Goal: Information Seeking & Learning: Compare options

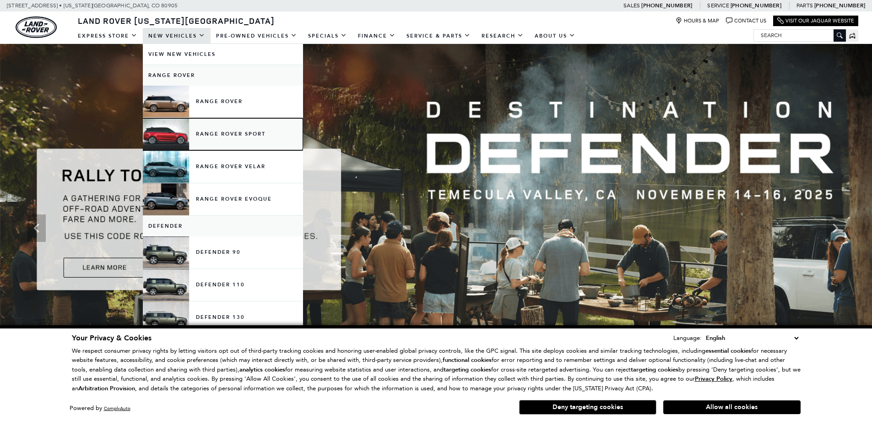
click at [223, 134] on link "Range Rover Sport" at bounding box center [223, 134] width 160 height 32
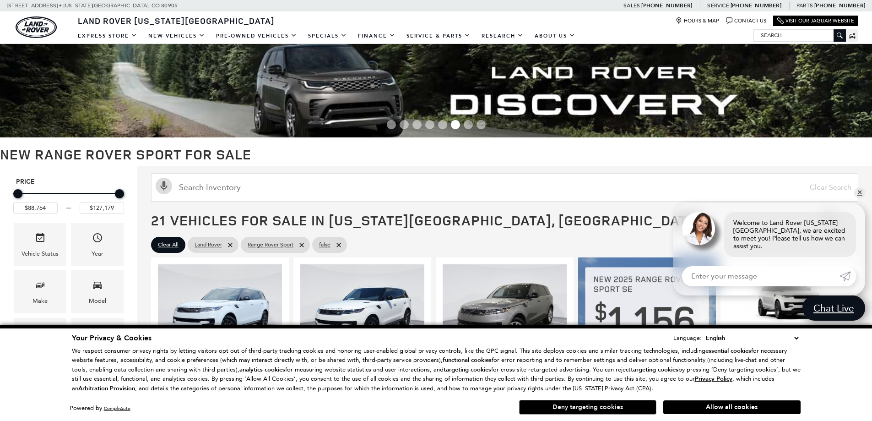
click at [588, 405] on button "Deny targeting cookies" at bounding box center [587, 407] width 137 height 15
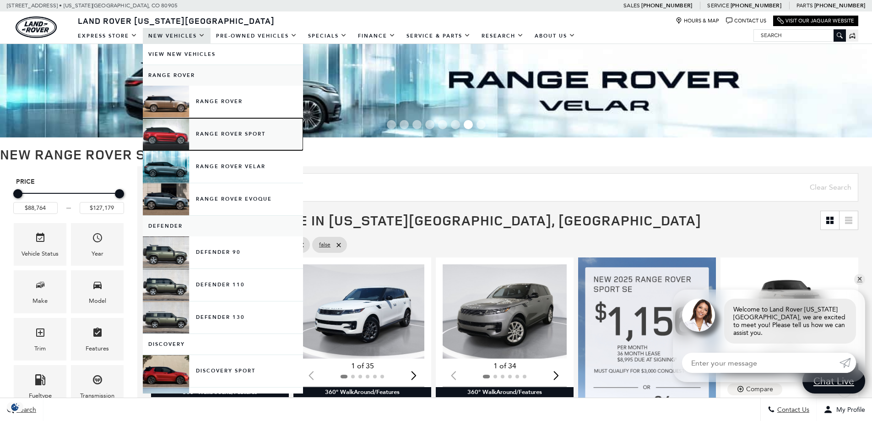
click at [229, 133] on link "Range Rover Sport" at bounding box center [223, 134] width 160 height 32
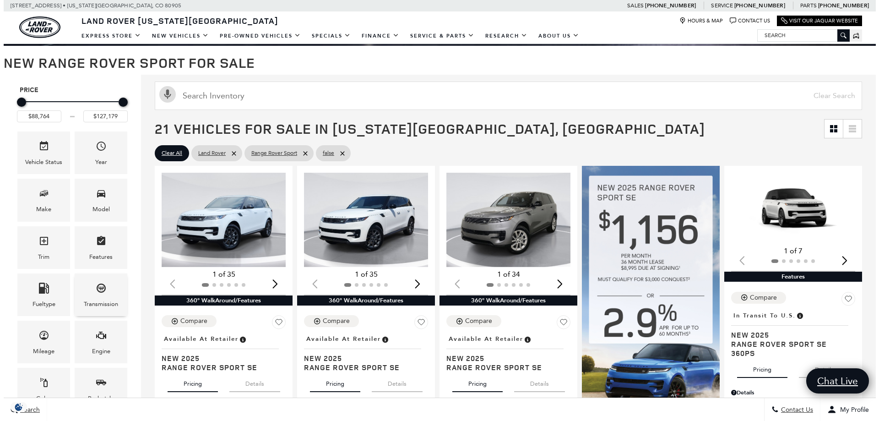
scroll to position [137, 0]
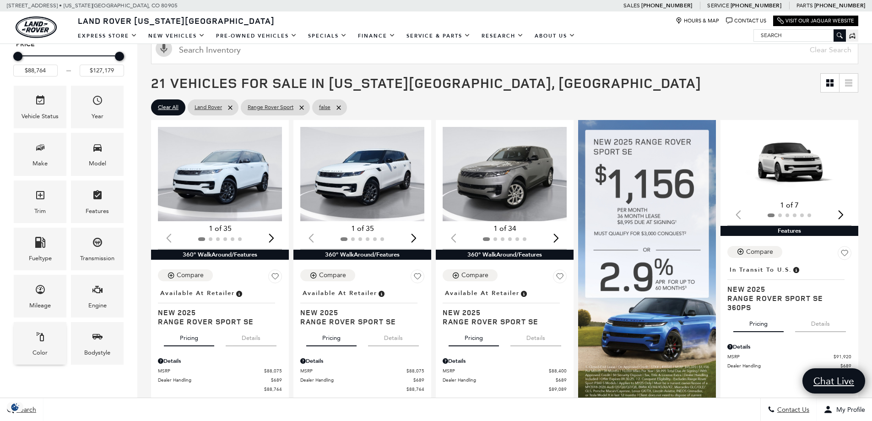
click at [47, 340] on div "Color" at bounding box center [40, 343] width 53 height 43
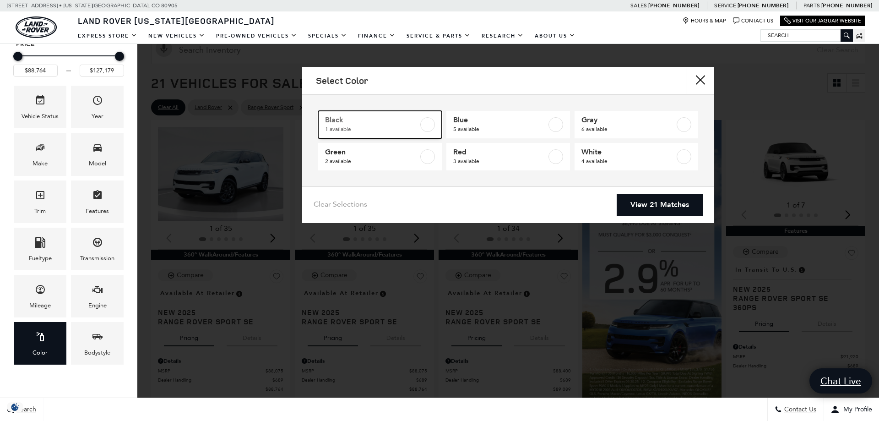
click at [427, 129] on label at bounding box center [427, 124] width 15 height 15
type input "$93,424"
checkbox input "true"
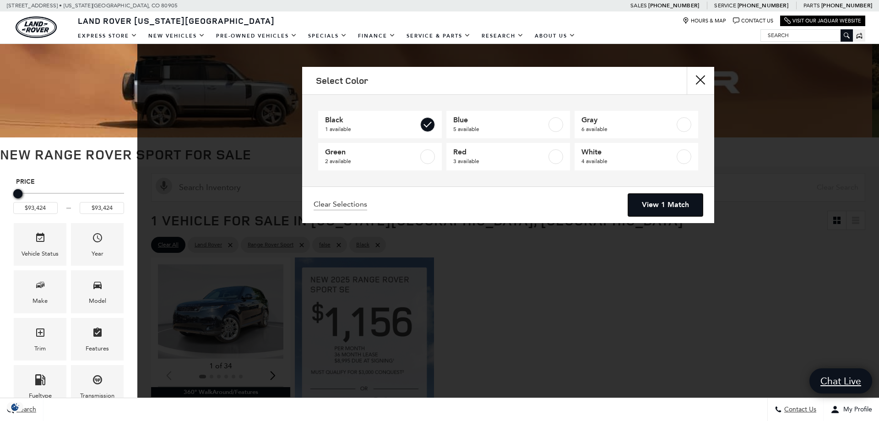
click at [668, 207] on link "View 1 Match" at bounding box center [665, 205] width 75 height 22
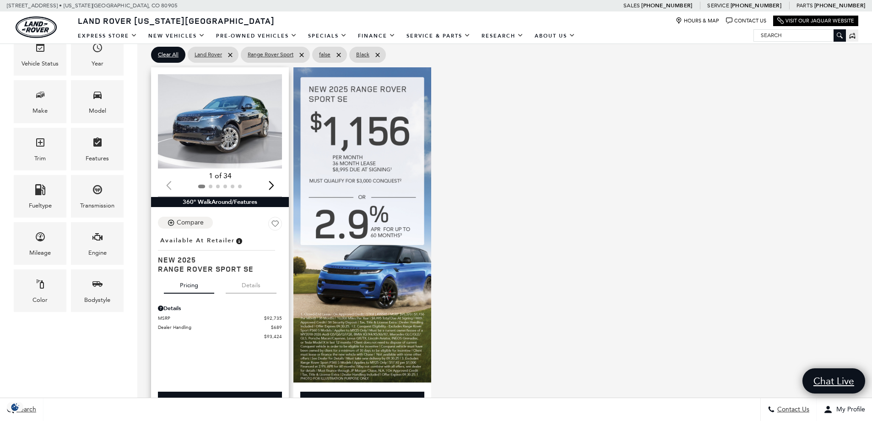
scroll to position [183, 0]
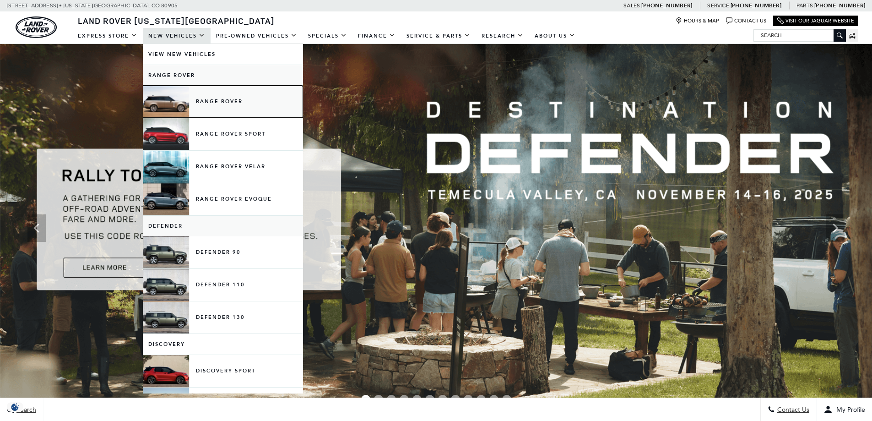
click at [219, 98] on link "Range Rover" at bounding box center [223, 102] width 160 height 32
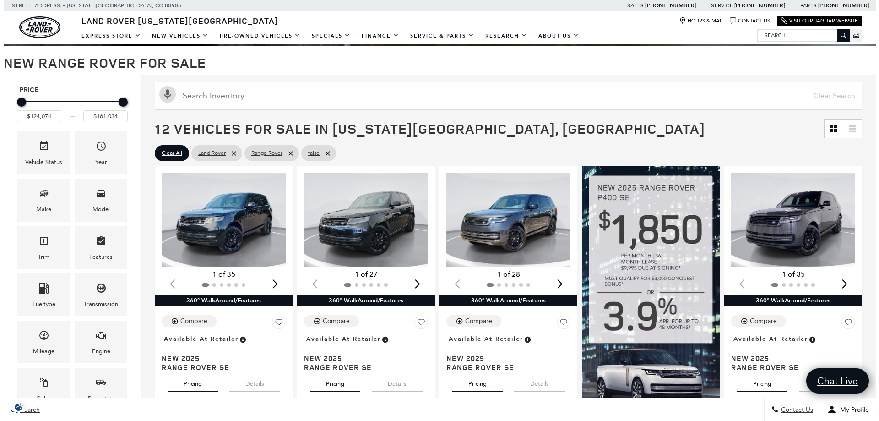
scroll to position [137, 0]
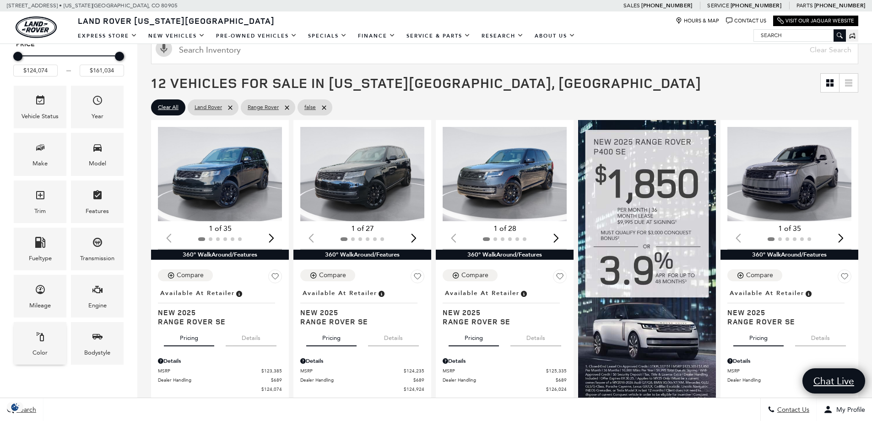
click at [51, 345] on div "Color" at bounding box center [40, 343] width 53 height 43
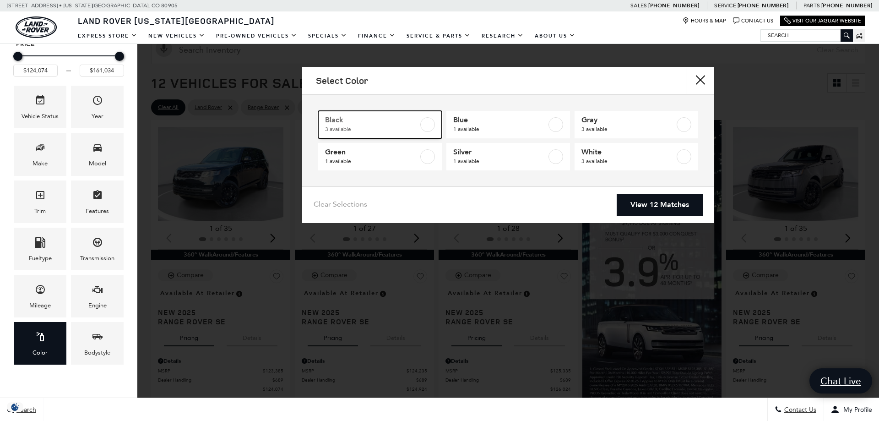
click at [428, 125] on label at bounding box center [427, 124] width 15 height 15
type input "$148,214"
checkbox input "true"
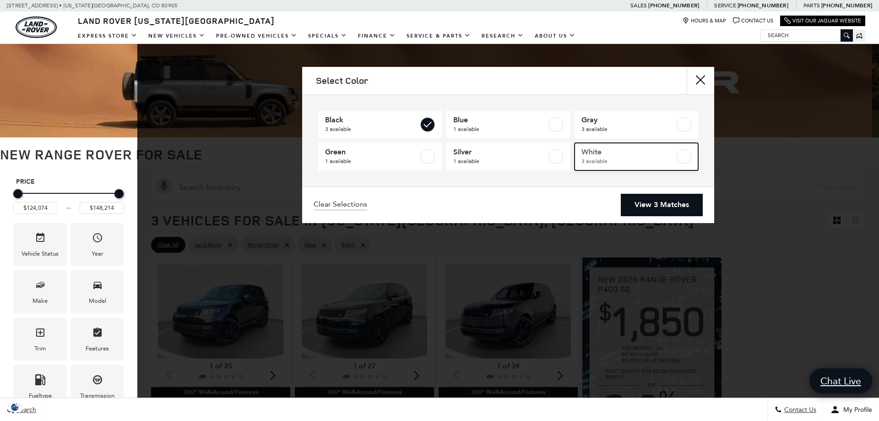
click at [686, 157] on label at bounding box center [684, 156] width 15 height 15
type input "$161,034"
checkbox input "true"
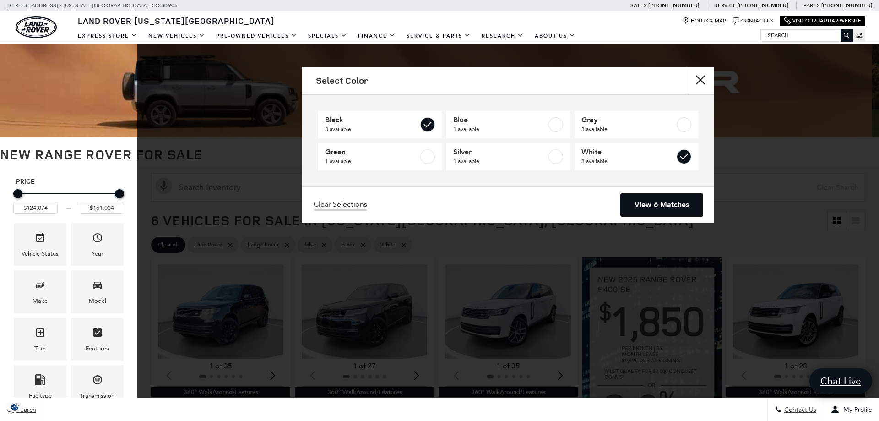
click at [678, 205] on link "View 6 Matches" at bounding box center [662, 205] width 82 height 22
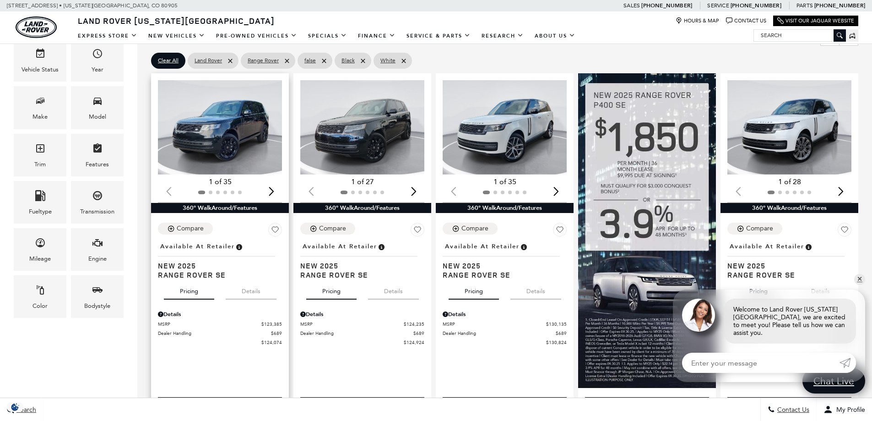
scroll to position [229, 0]
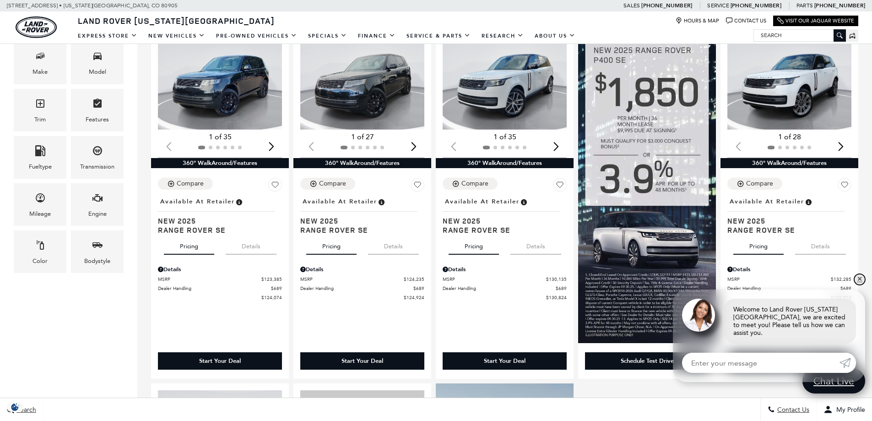
click at [863, 285] on link "✕" at bounding box center [860, 279] width 11 height 11
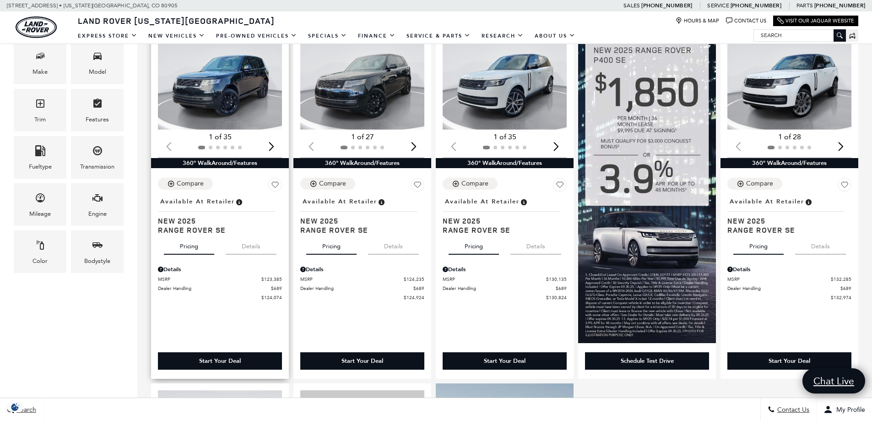
click at [233, 98] on img "1 / 2" at bounding box center [220, 82] width 125 height 94
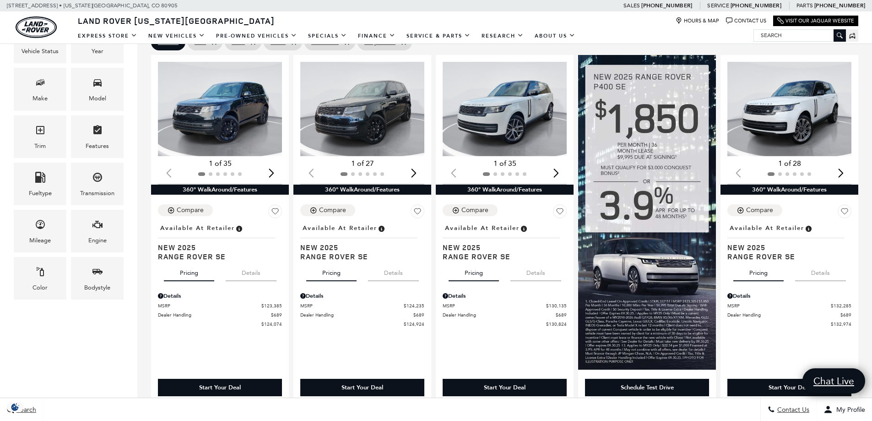
scroll to position [183, 0]
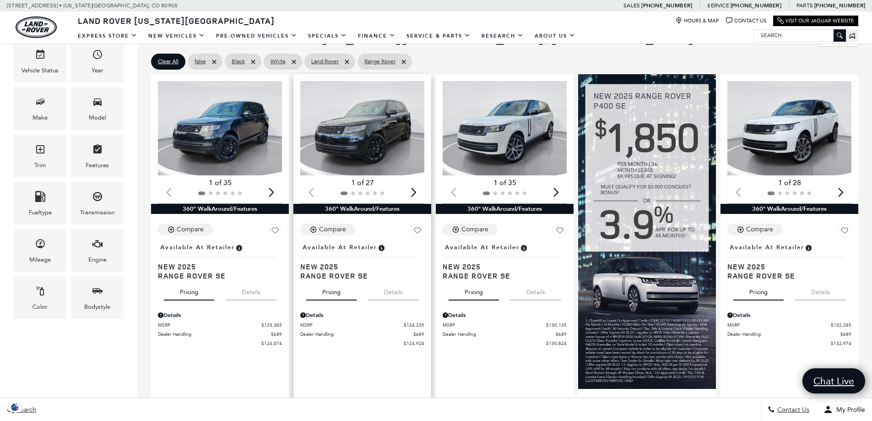
click at [414, 190] on div "Next slide" at bounding box center [414, 192] width 12 height 20
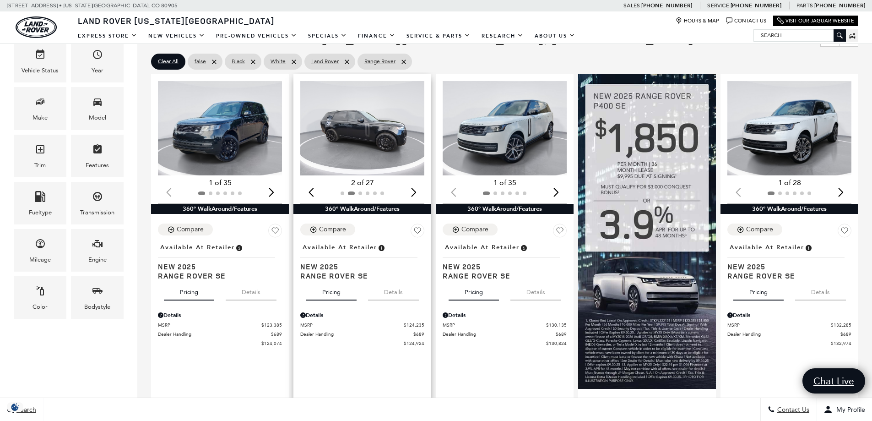
click at [414, 190] on div "Next slide" at bounding box center [414, 192] width 12 height 20
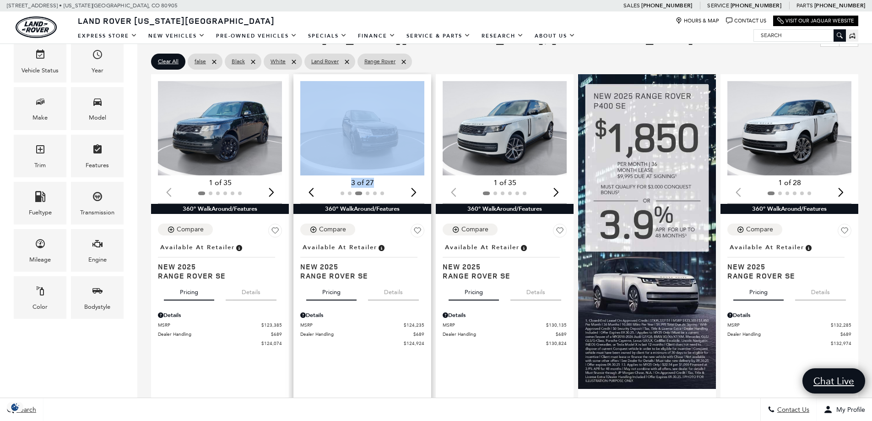
click at [414, 190] on div "Next slide" at bounding box center [414, 192] width 12 height 20
click at [414, 189] on div "Next slide" at bounding box center [414, 192] width 12 height 20
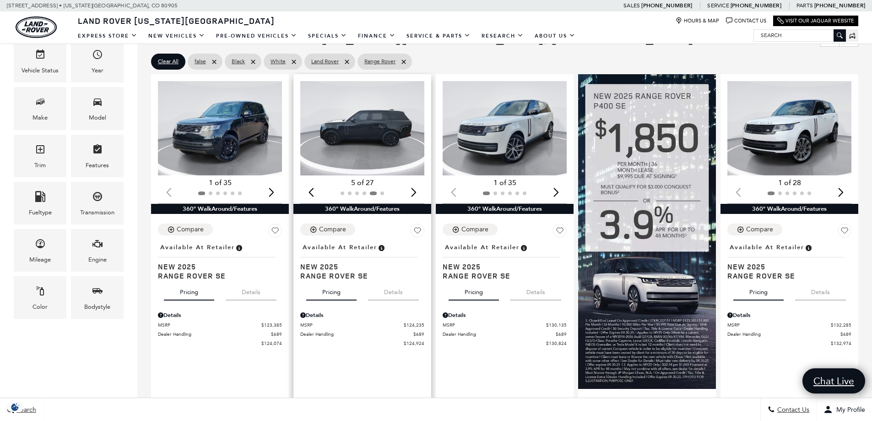
click at [414, 189] on div "Next slide" at bounding box center [414, 192] width 12 height 20
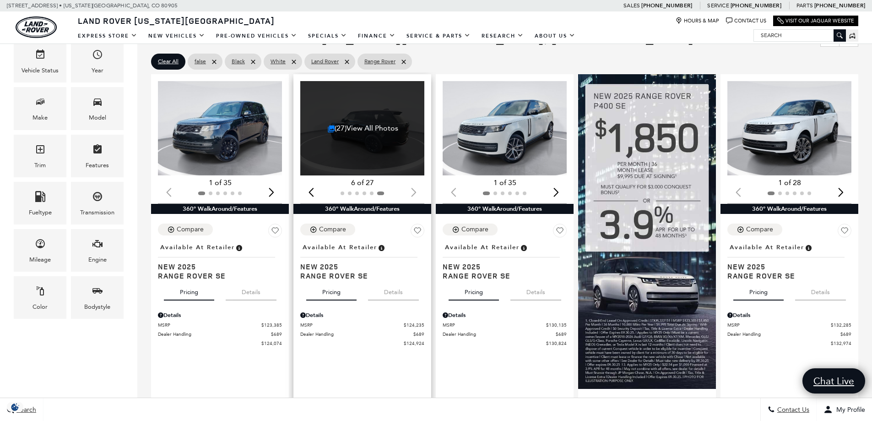
click at [414, 189] on div at bounding box center [362, 193] width 124 height 10
click at [372, 142] on div "(27) View All Photos" at bounding box center [362, 128] width 125 height 94
click at [364, 123] on div "(27) View All Photos" at bounding box center [362, 128] width 125 height 94
click at [347, 275] on span "Range Rover SE" at bounding box center [358, 275] width 117 height 9
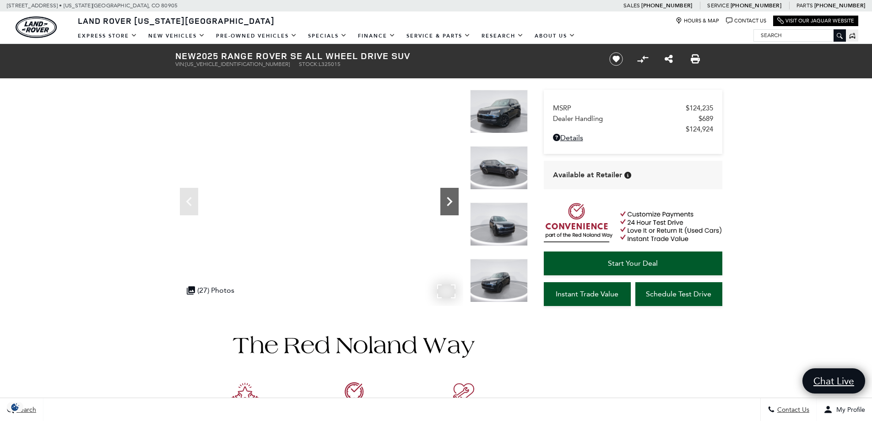
click at [451, 202] on icon "Next" at bounding box center [449, 201] width 5 height 9
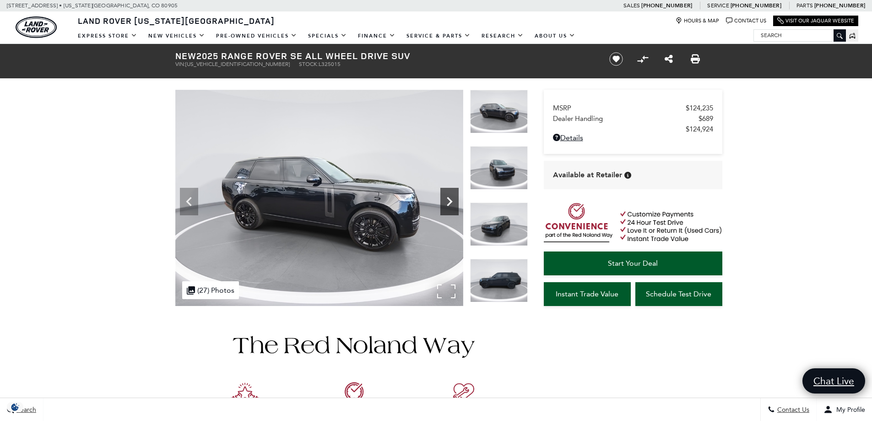
click at [450, 200] on icon "Next" at bounding box center [449, 201] width 5 height 9
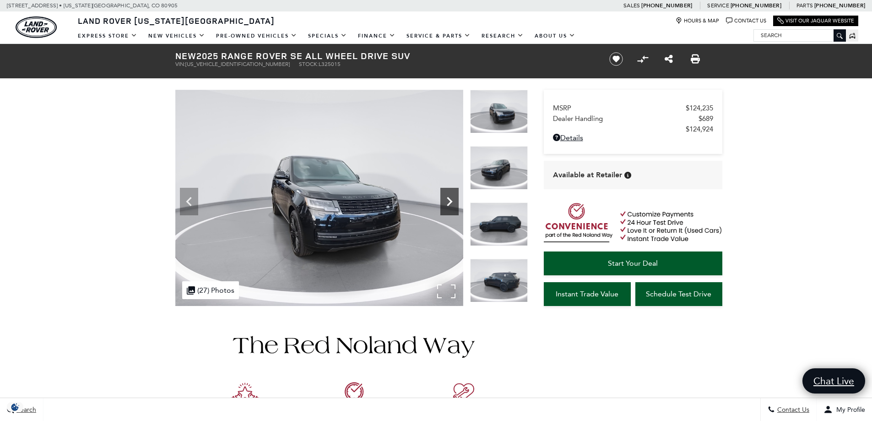
click at [447, 198] on icon "Next" at bounding box center [449, 201] width 5 height 9
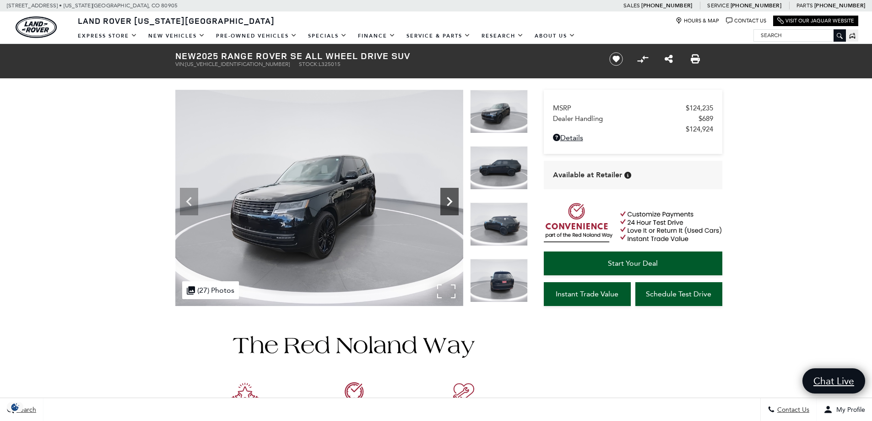
click at [447, 198] on icon "Next" at bounding box center [449, 201] width 5 height 9
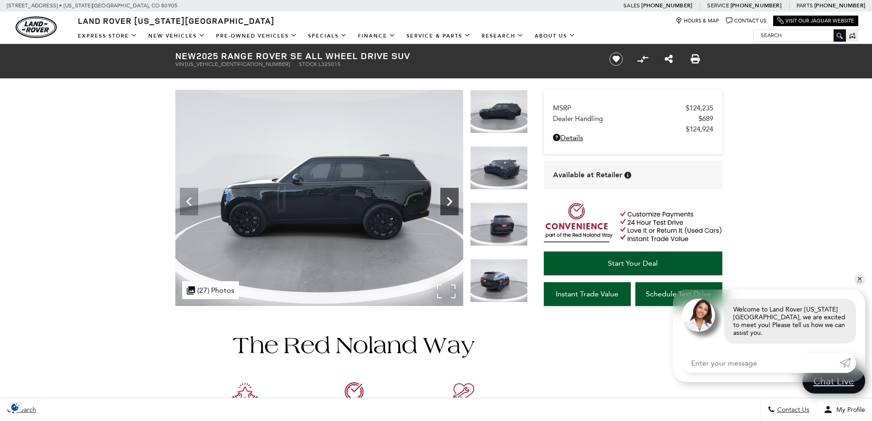
click at [447, 198] on icon "Next" at bounding box center [449, 201] width 5 height 9
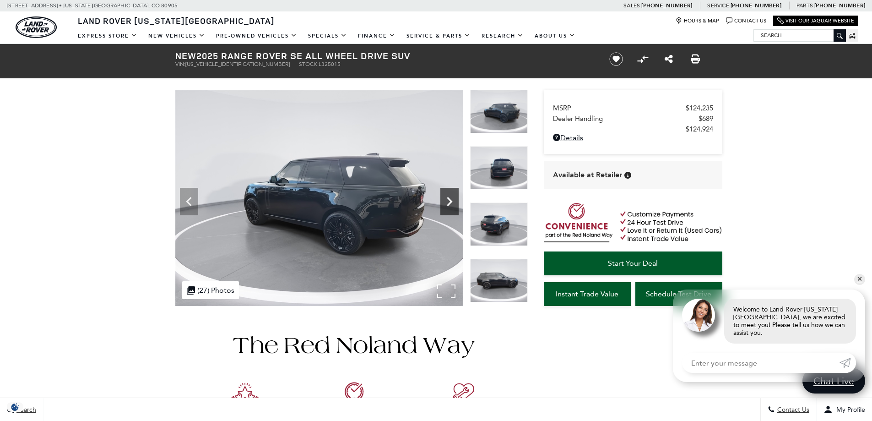
click at [447, 197] on icon "Next" at bounding box center [450, 201] width 18 height 18
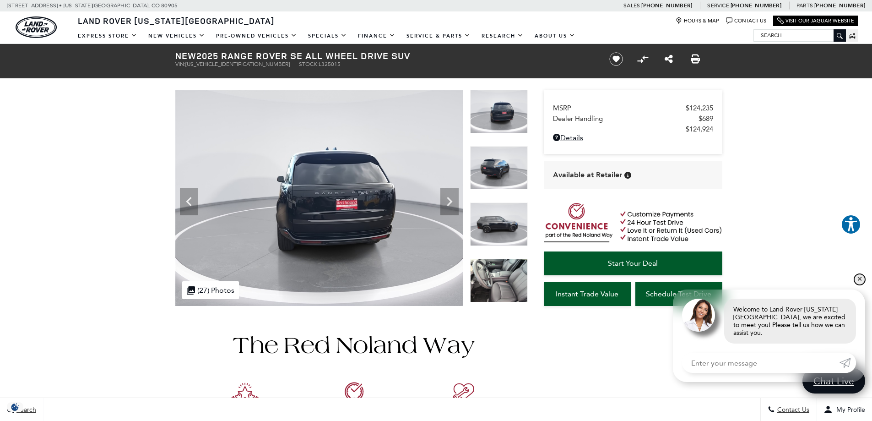
click at [859, 285] on link "✕" at bounding box center [860, 279] width 11 height 11
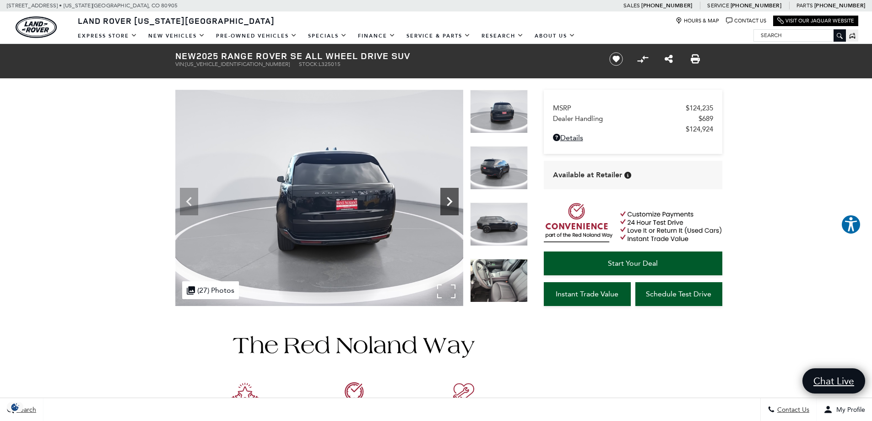
click at [448, 202] on icon "Next" at bounding box center [450, 201] width 18 height 18
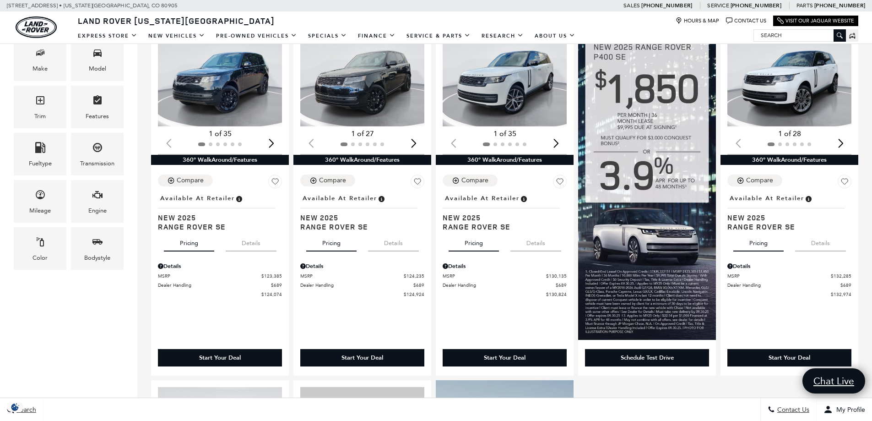
scroll to position [183, 0]
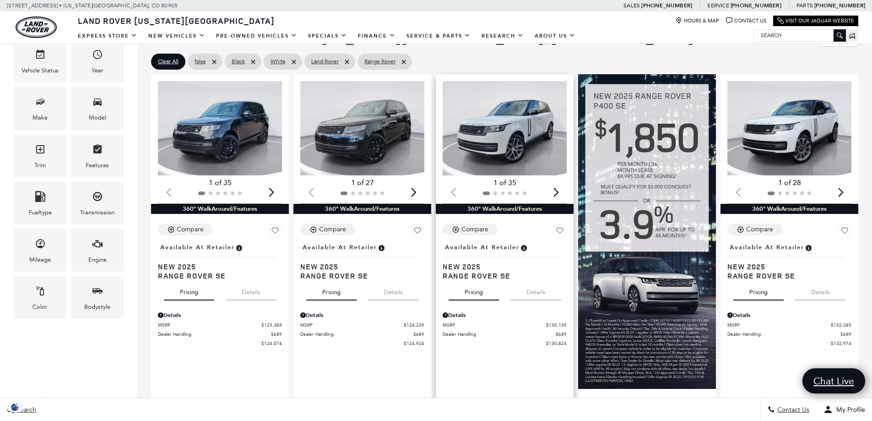
click at [525, 152] on img "1 / 2" at bounding box center [505, 128] width 125 height 94
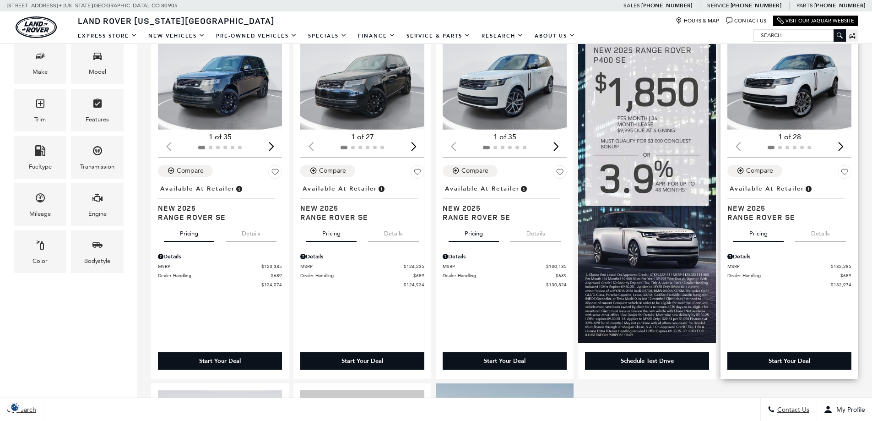
click at [788, 99] on img "1 / 2" at bounding box center [790, 82] width 125 height 94
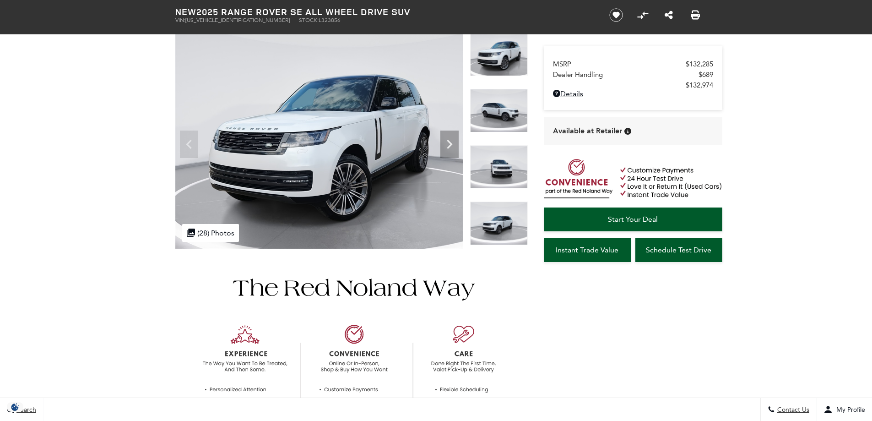
scroll to position [52, 0]
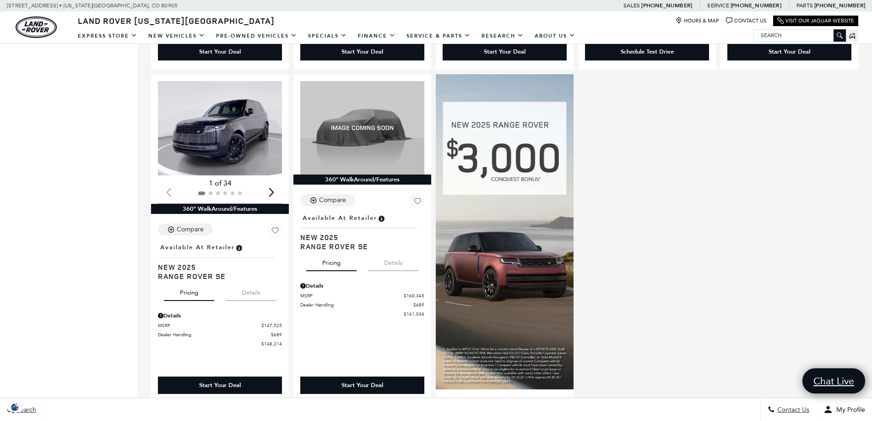
scroll to position [550, 0]
